Goal: Browse casually

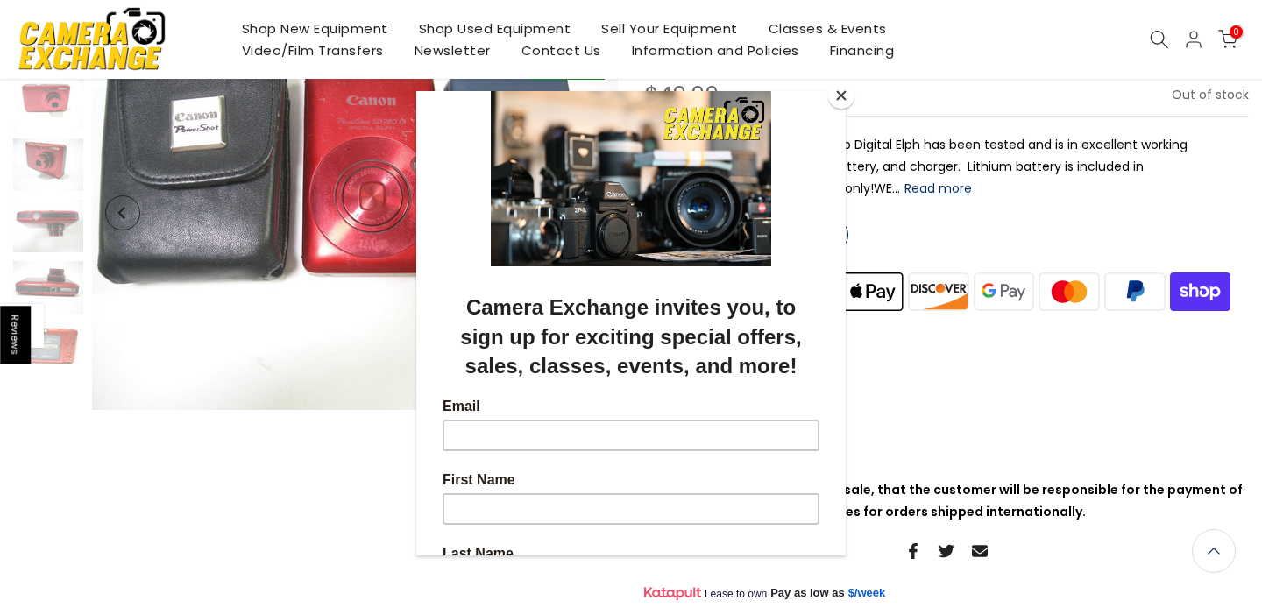
scroll to position [192, 0]
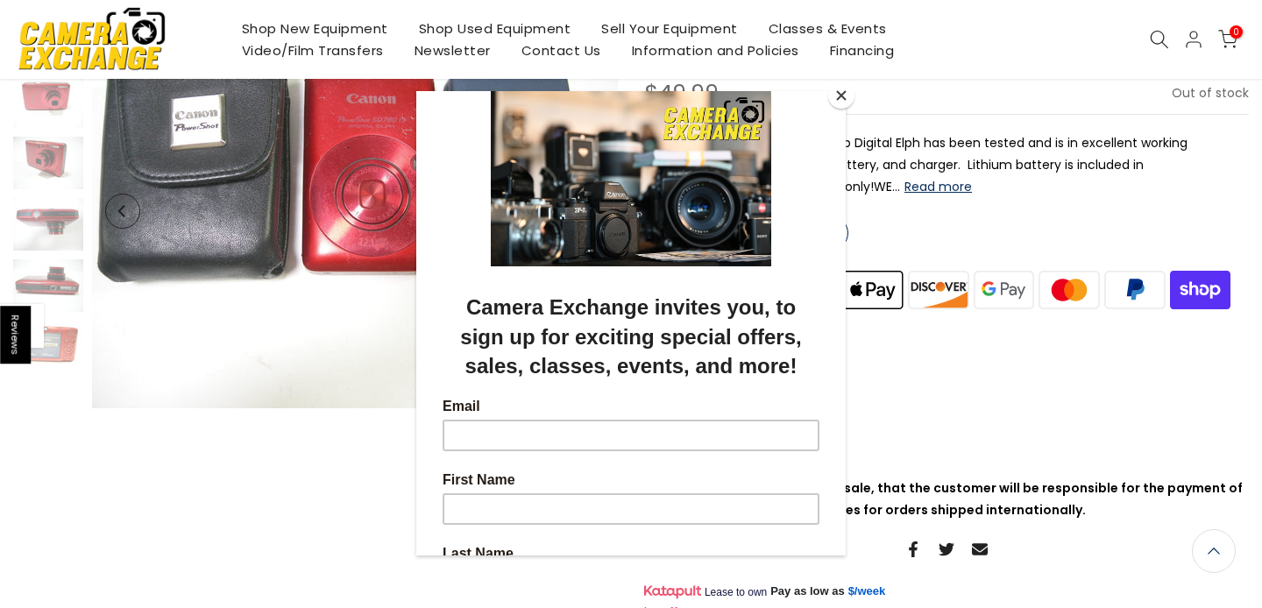
click at [1129, 236] on div at bounding box center [631, 304] width 1262 height 608
click at [838, 96] on button "Close" at bounding box center [841, 95] width 26 height 26
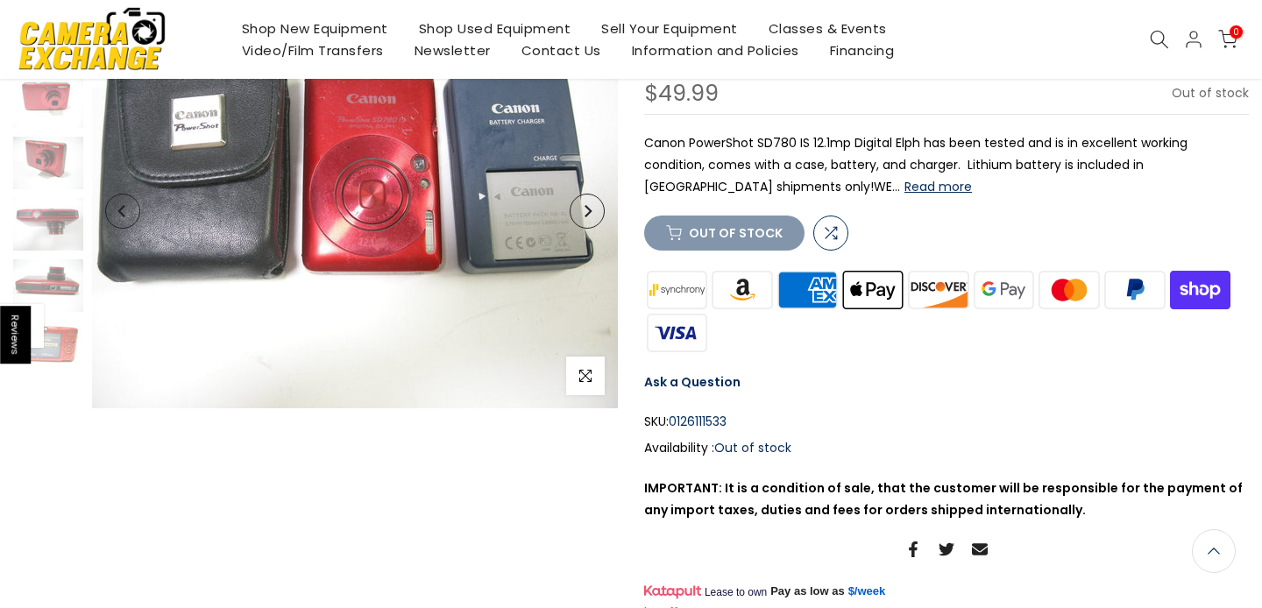
scroll to position [195, 0]
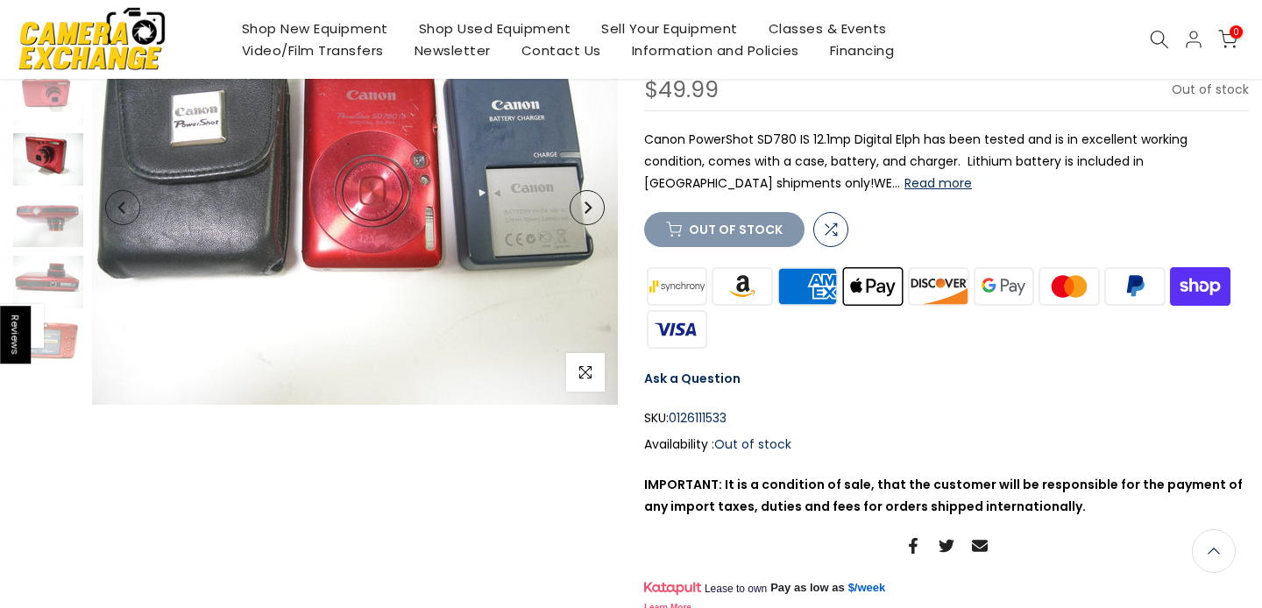
click at [32, 162] on img at bounding box center [48, 159] width 70 height 53
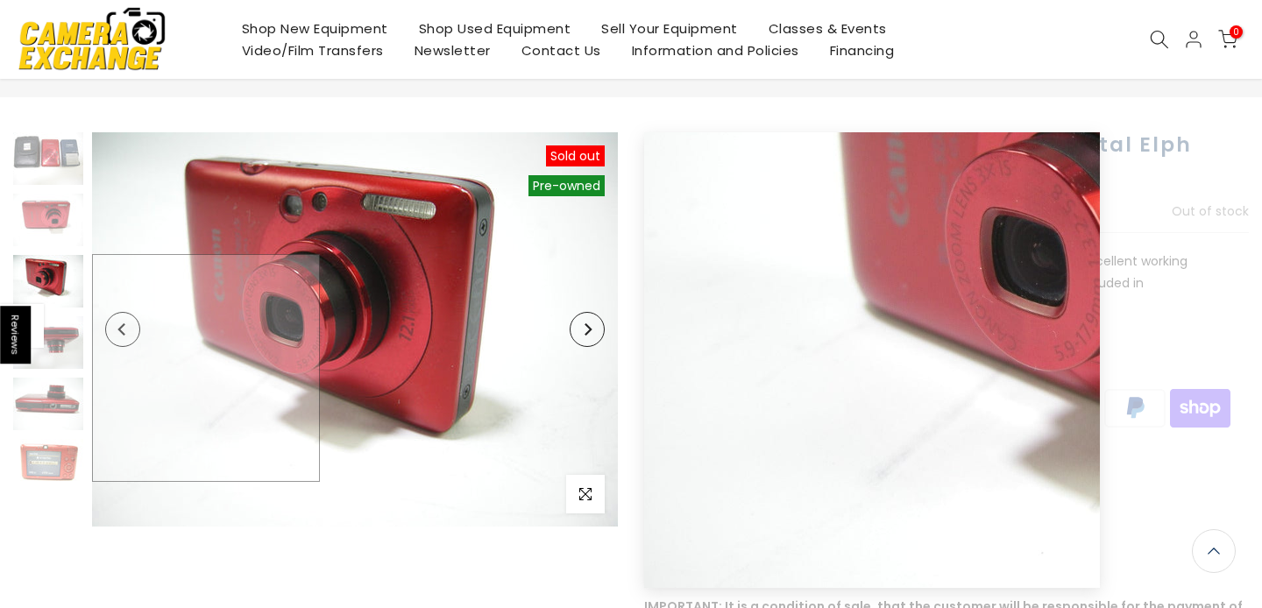
scroll to position [27, 0]
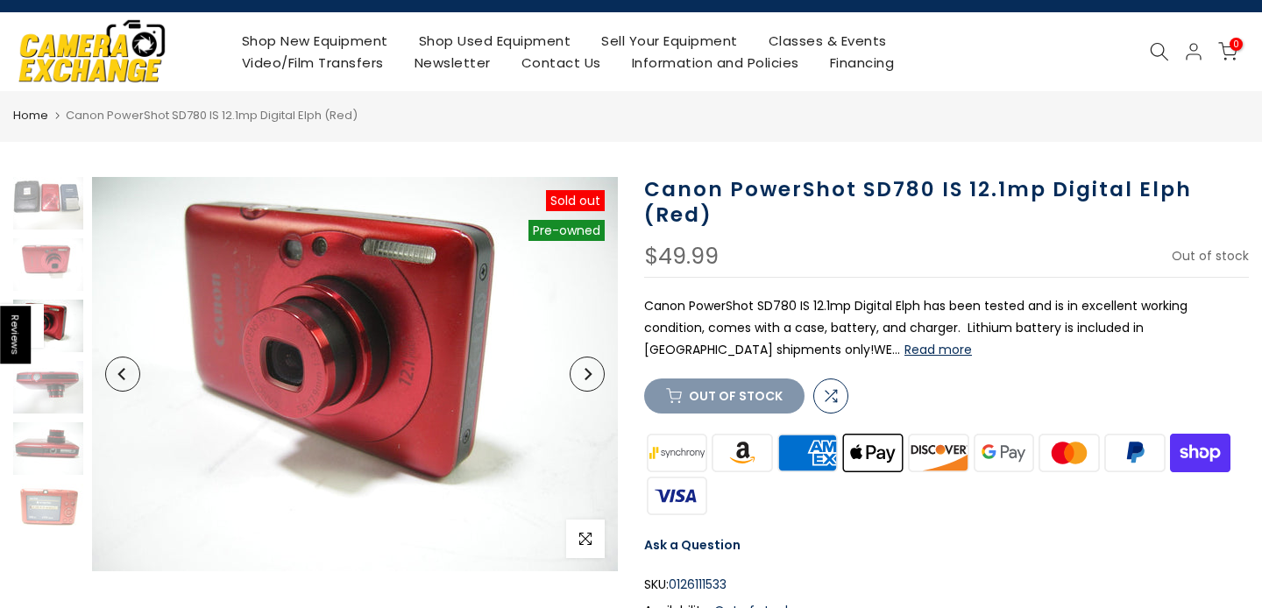
click at [48, 343] on img at bounding box center [48, 326] width 70 height 53
click at [63, 370] on img at bounding box center [48, 387] width 70 height 53
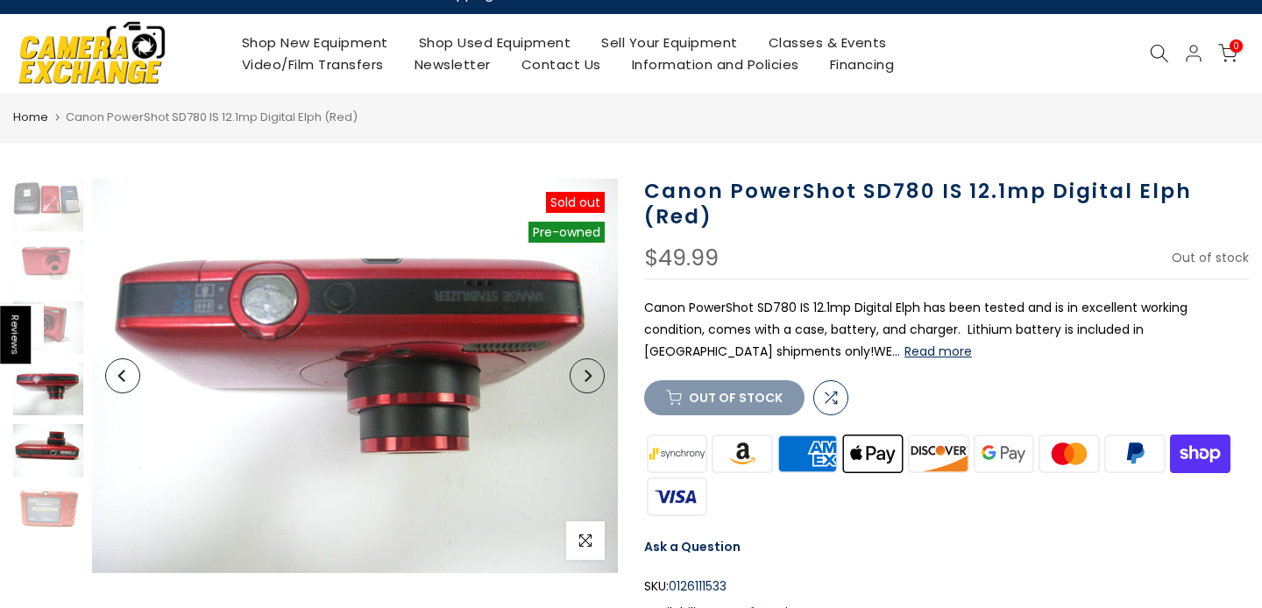
click at [52, 455] on img at bounding box center [48, 450] width 70 height 53
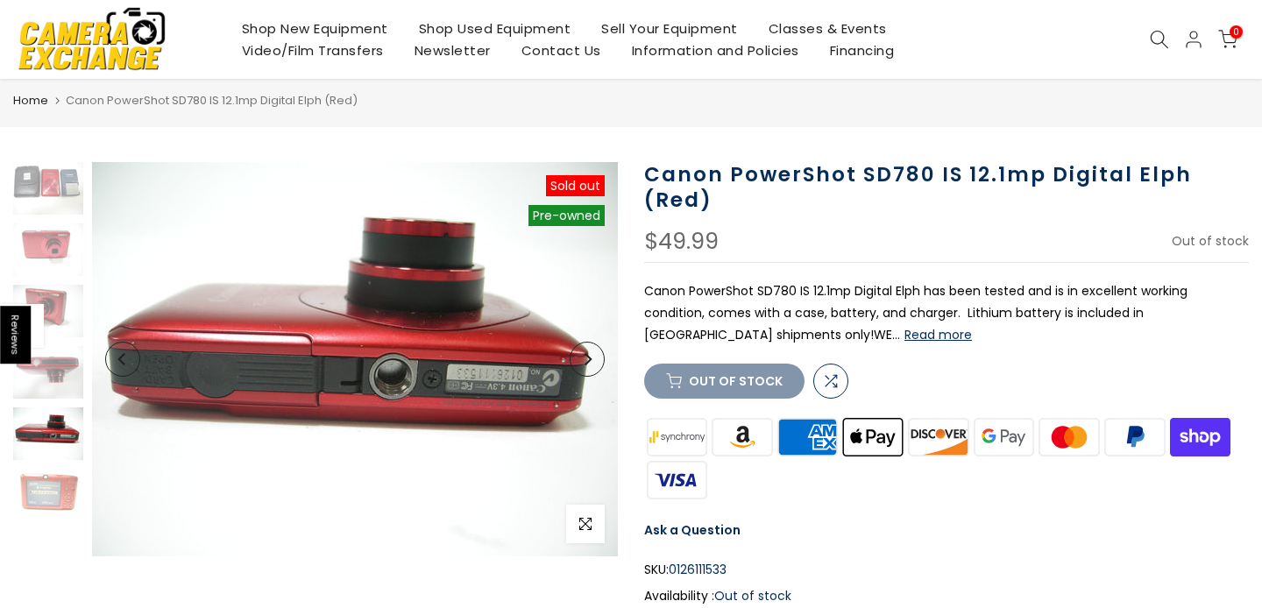
scroll to position [53, 0]
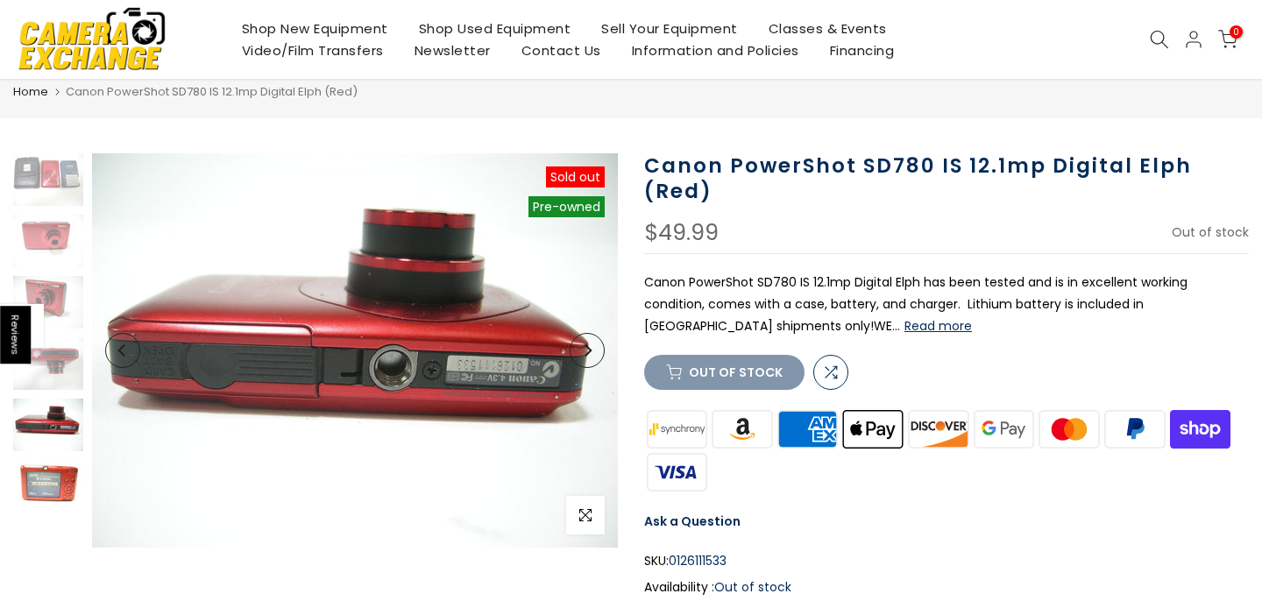
click at [40, 499] on img at bounding box center [48, 486] width 70 height 53
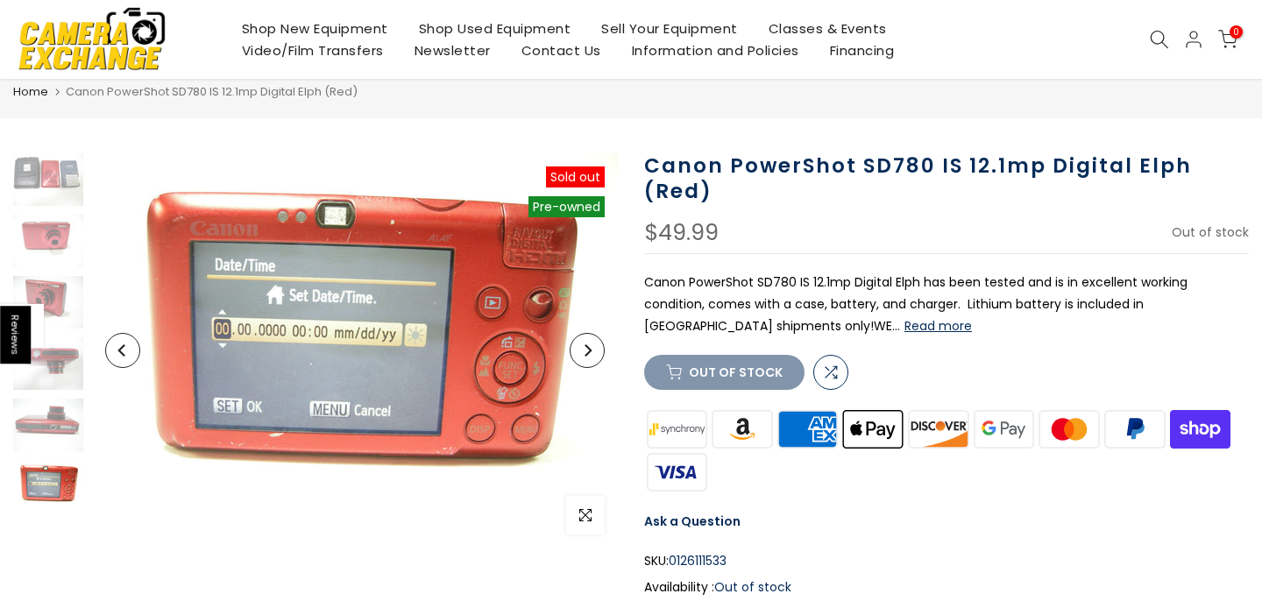
scroll to position [51, 0]
click at [64, 215] on img at bounding box center [48, 241] width 70 height 53
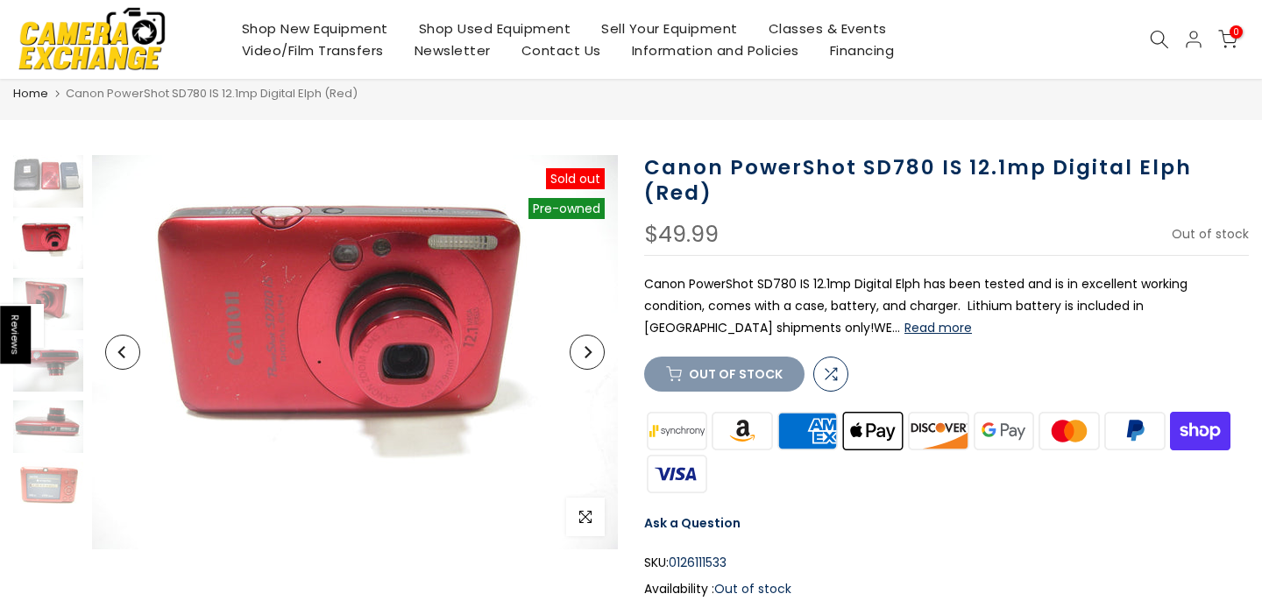
scroll to position [53, 0]
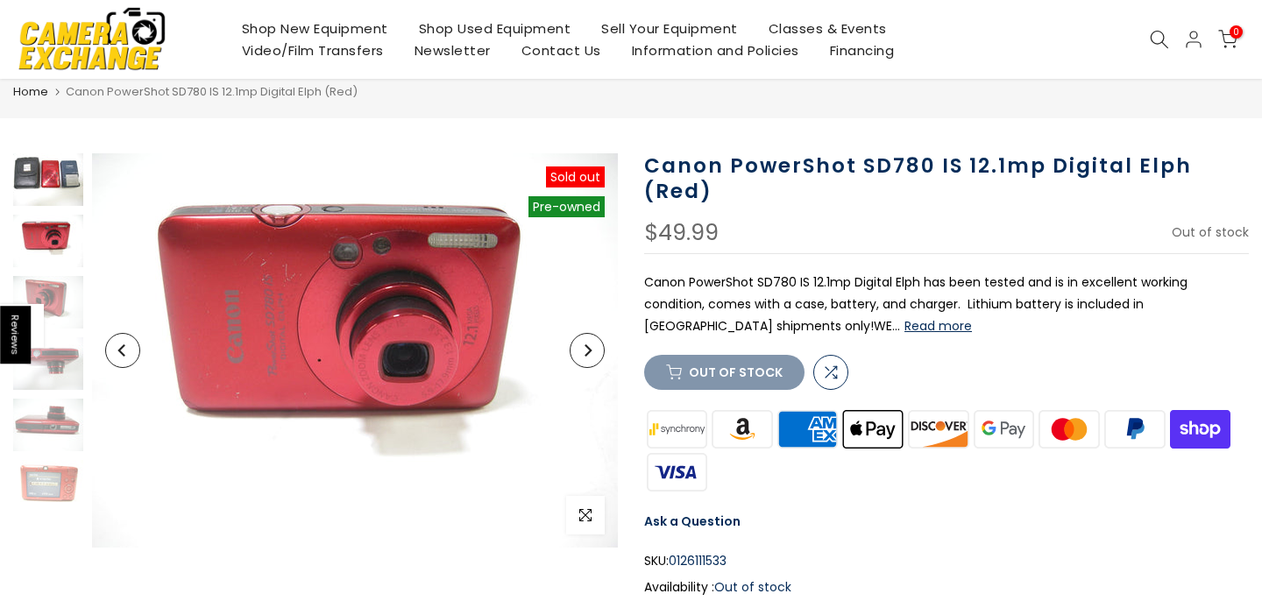
click at [42, 166] on img at bounding box center [48, 179] width 70 height 53
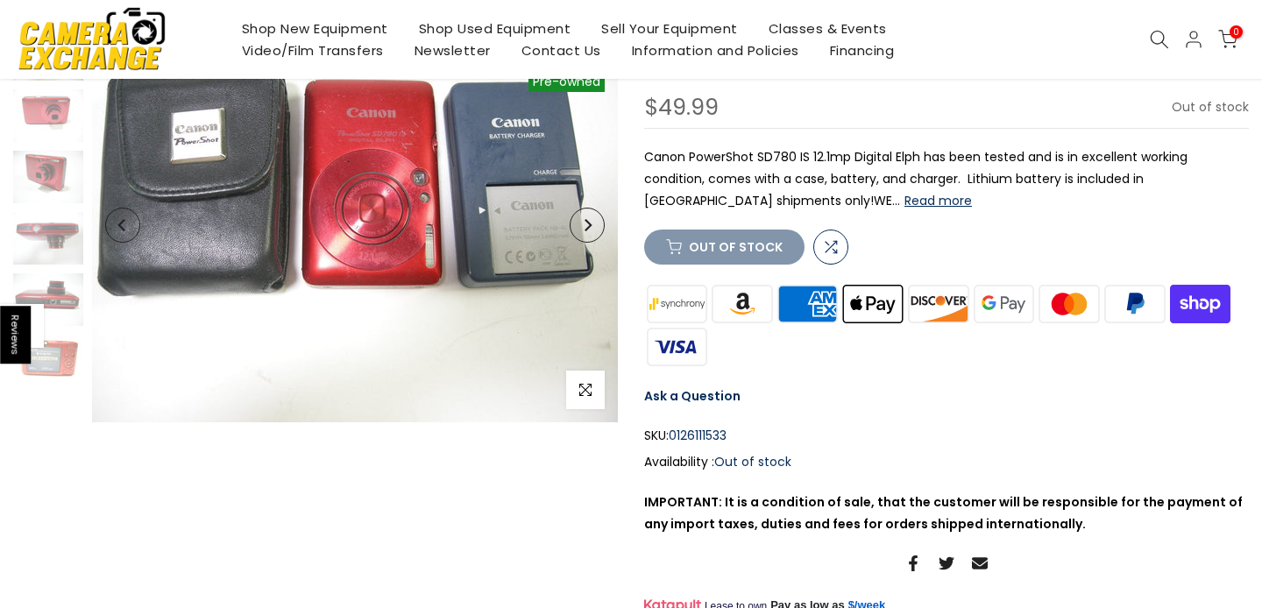
scroll to position [196, 0]
